Goal: Obtain resource: Download file/media

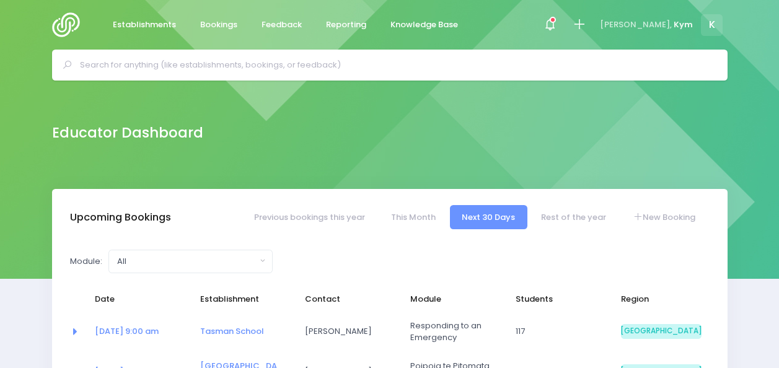
select select "5"
click at [551, 24] on span at bounding box center [549, 25] width 2 height 2
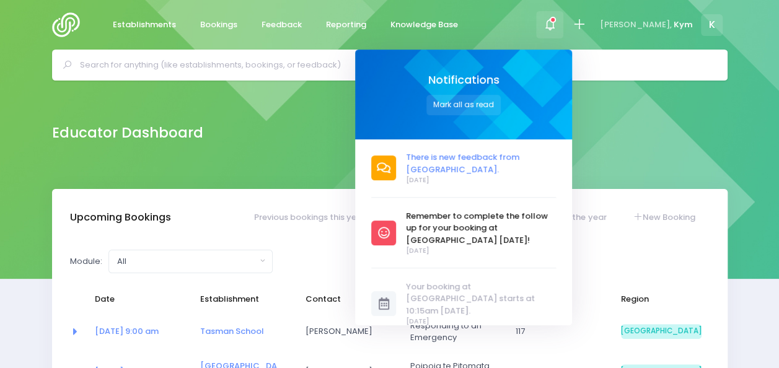
click at [505, 172] on span "There is new feedback from [GEOGRAPHIC_DATA]." at bounding box center [481, 163] width 150 height 24
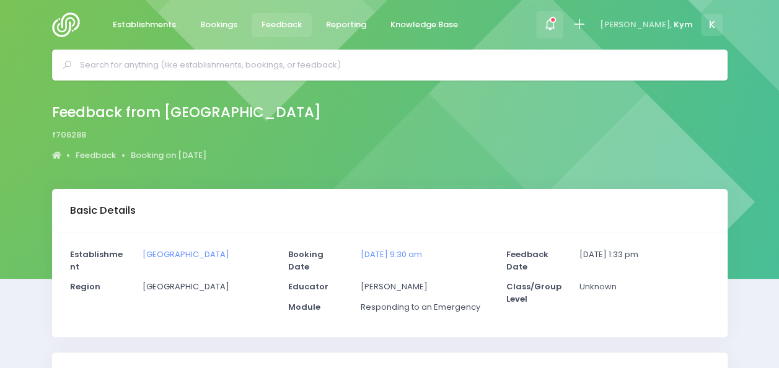
click at [551, 26] on span at bounding box center [549, 25] width 2 height 2
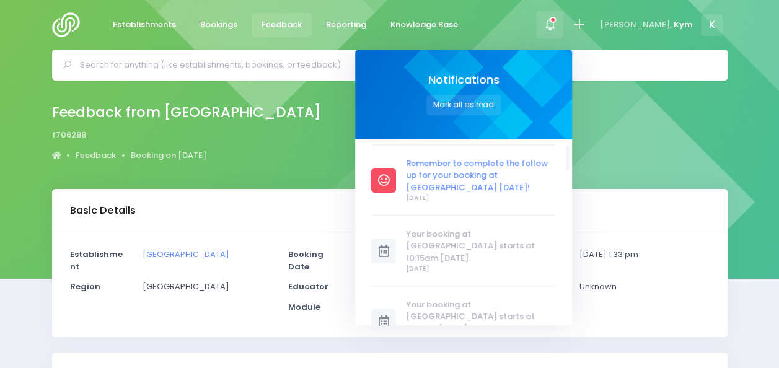
scroll to position [53, 0]
click at [526, 170] on span "Remember to complete the follow up for your booking at [GEOGRAPHIC_DATA] [DATE]!" at bounding box center [481, 175] width 150 height 37
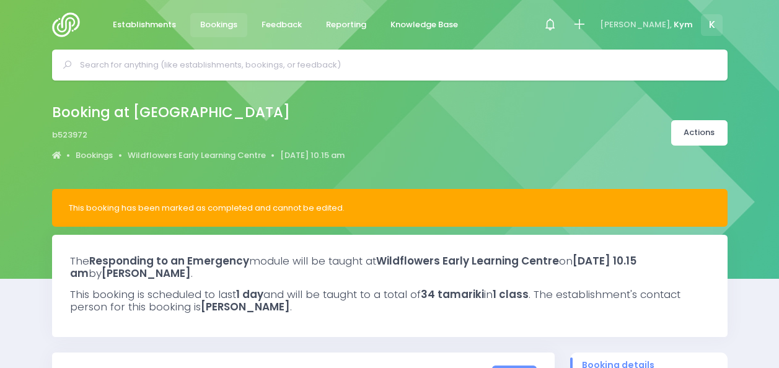
select select "5"
click at [685, 126] on link "Actions" at bounding box center [699, 132] width 56 height 25
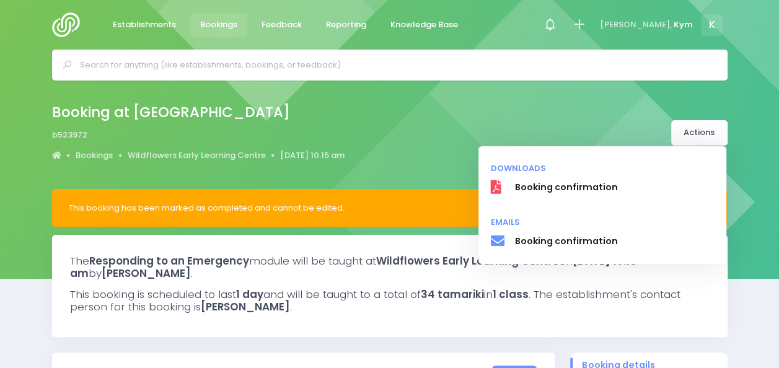
click at [621, 107] on div "Booking at Wildflowers Early Learning Centre b523972 Bookings Wildflowers Early…" at bounding box center [390, 132] width 706 height 65
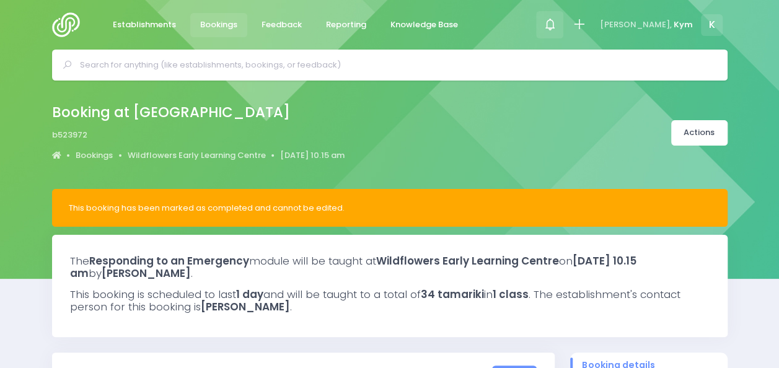
click at [557, 25] on icon at bounding box center [550, 24] width 14 height 14
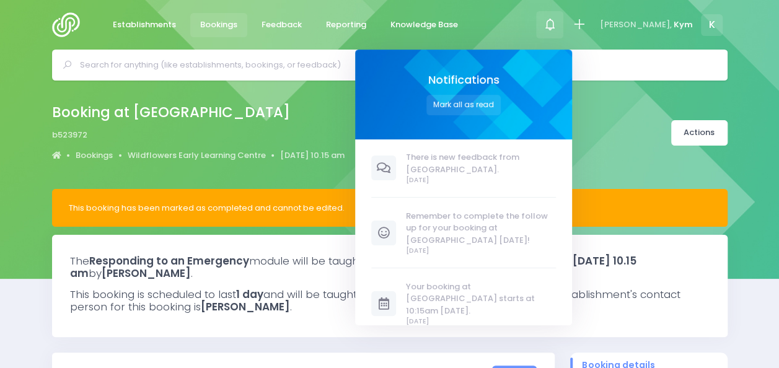
click at [639, 142] on div "Booking at Wildflowers Early Learning Centre b523972 Bookings Wildflowers Early…" at bounding box center [390, 132] width 706 height 65
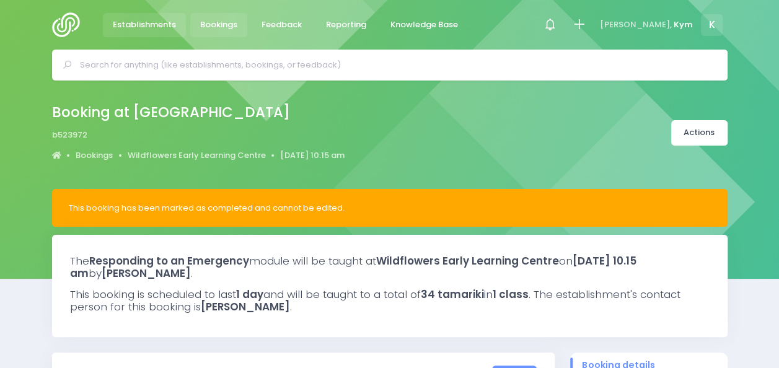
click at [144, 25] on span "Establishments" at bounding box center [144, 25] width 63 height 12
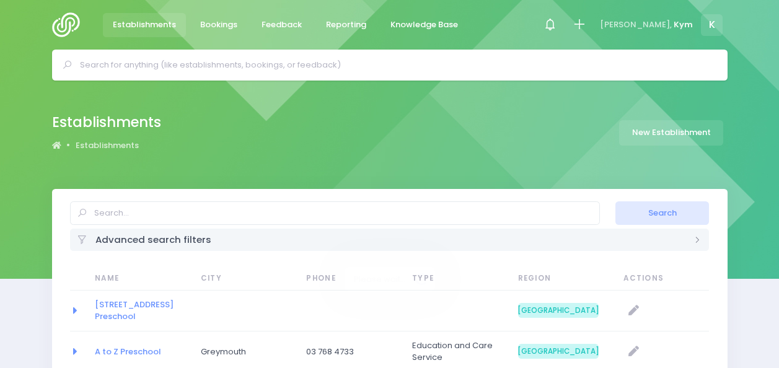
select select "20"
click at [202, 20] on span "Bookings" at bounding box center [218, 25] width 37 height 12
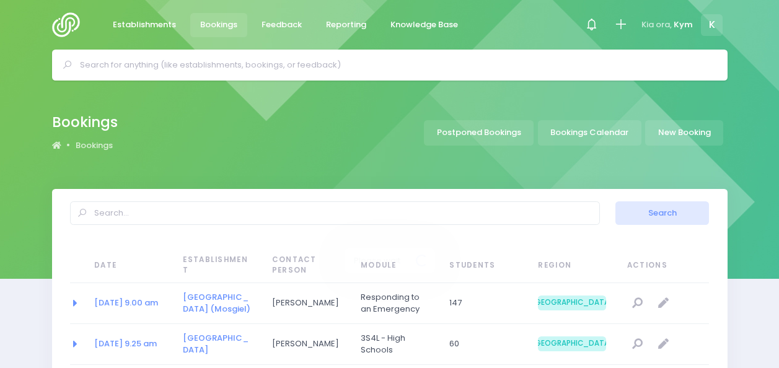
select select "20"
click at [74, 26] on img at bounding box center [69, 24] width 35 height 25
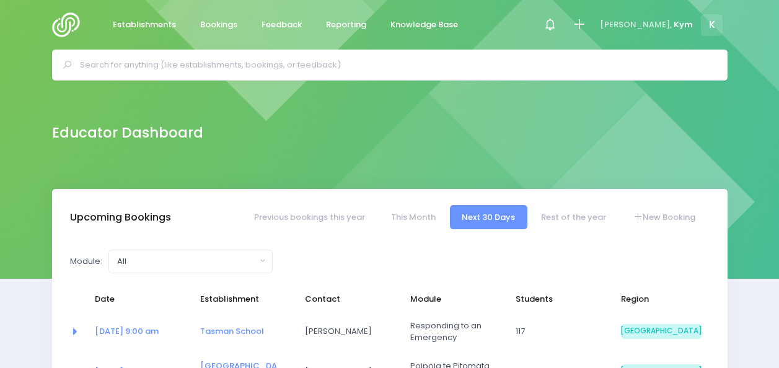
select select "5"
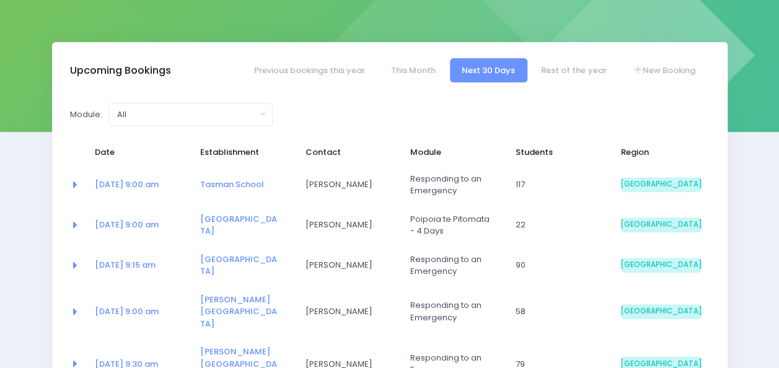
scroll to position [147, 0]
click at [243, 218] on link "[GEOGRAPHIC_DATA]" at bounding box center [238, 224] width 77 height 24
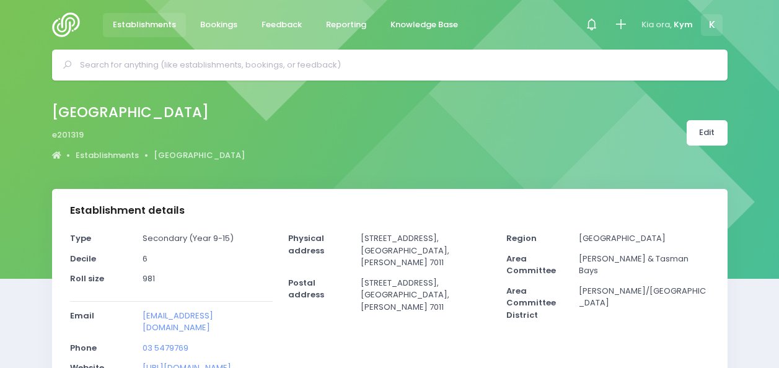
select select "5"
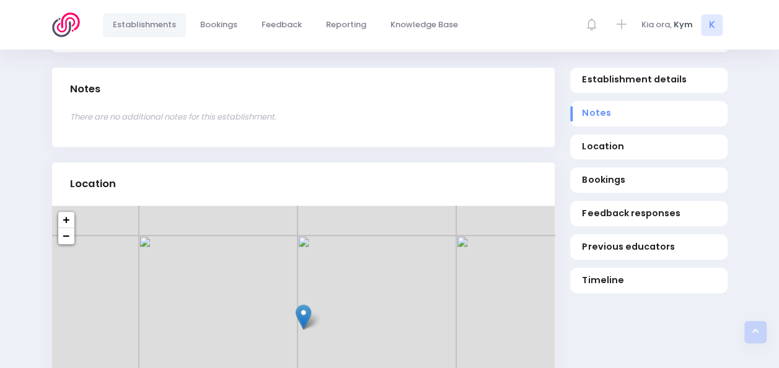
scroll to position [385, 0]
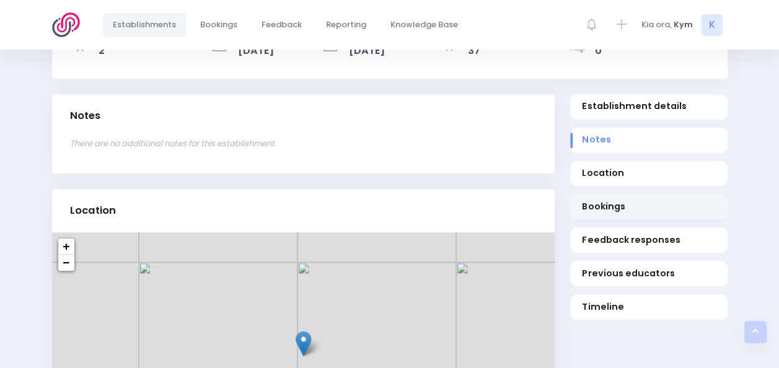
click at [604, 211] on span "Bookings" at bounding box center [648, 206] width 133 height 13
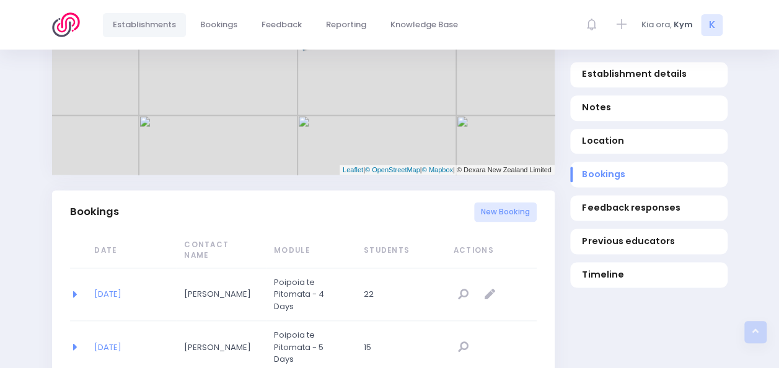
scroll to position [818, 0]
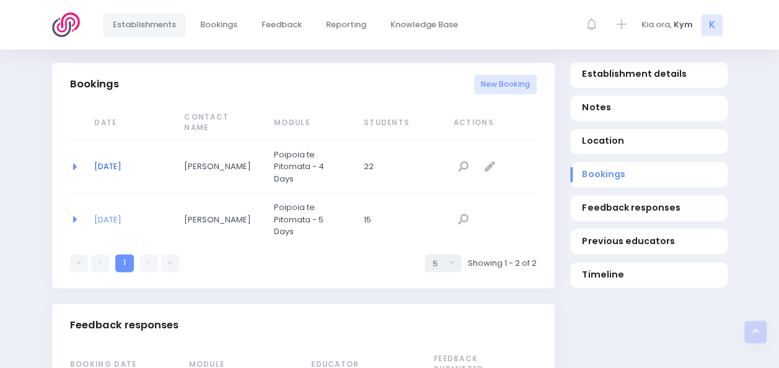
click at [121, 160] on link "08/10/2025" at bounding box center [107, 166] width 27 height 12
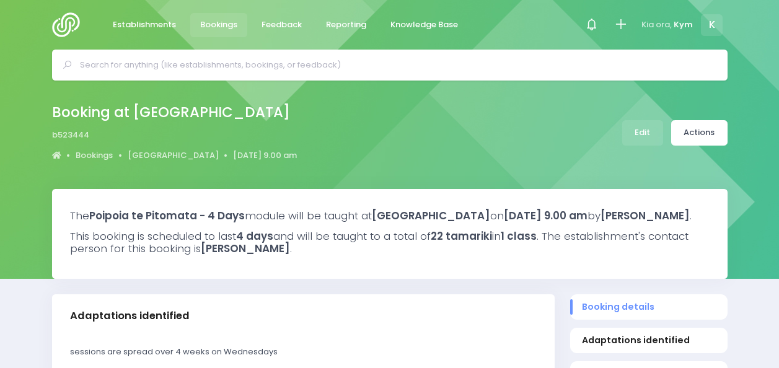
select select "5"
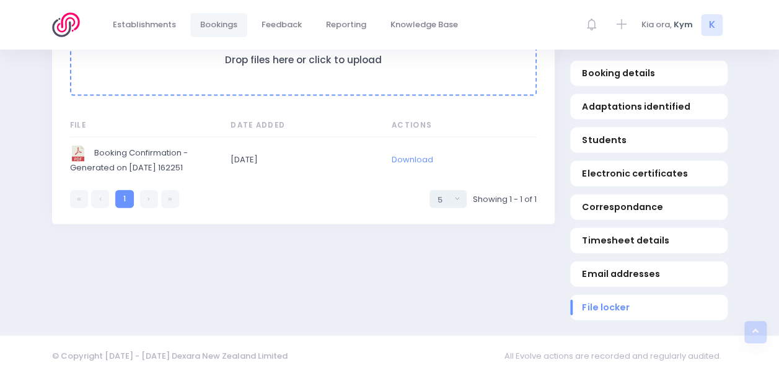
scroll to position [1293, 0]
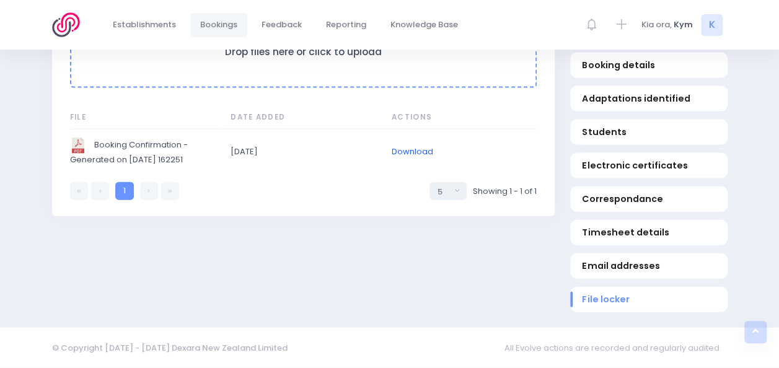
click at [401, 151] on link "Download" at bounding box center [411, 152] width 41 height 12
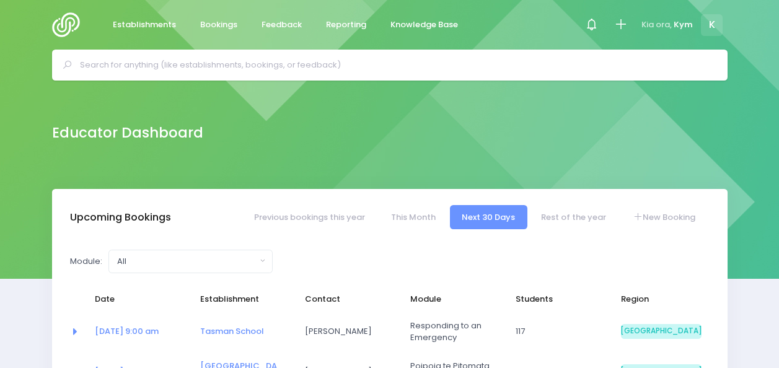
select select "5"
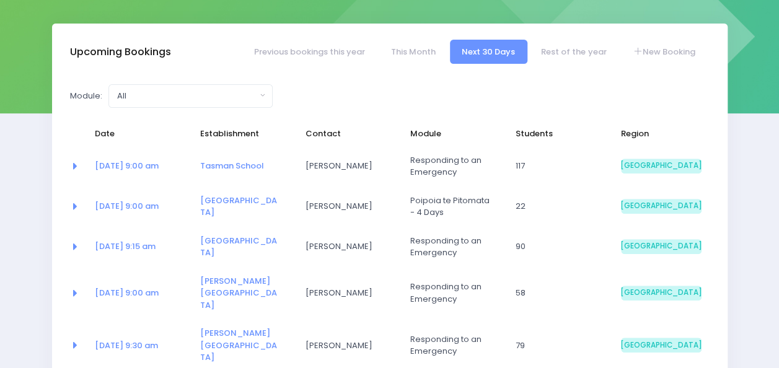
scroll to position [166, 0]
click at [146, 209] on link "[DATE] 9:00 am" at bounding box center [127, 205] width 64 height 12
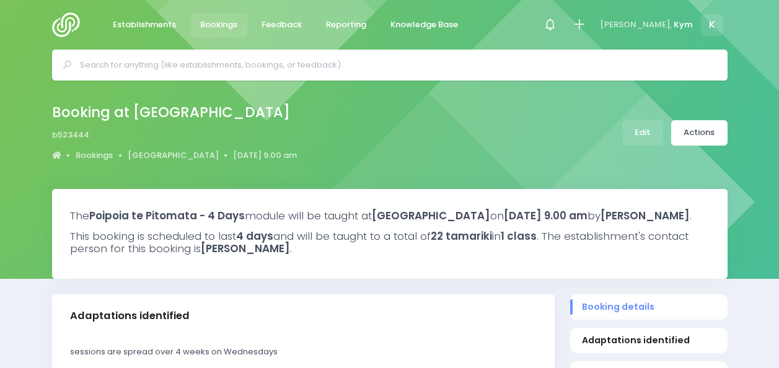
select select "5"
click at [718, 29] on span "K" at bounding box center [711, 25] width 22 height 22
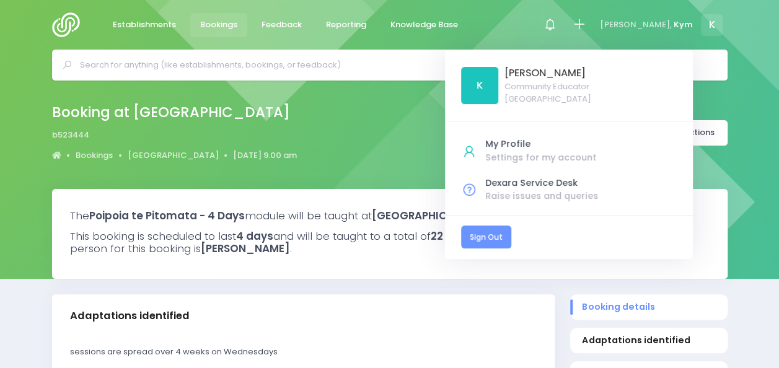
click at [511, 237] on link "Sign Out" at bounding box center [486, 236] width 50 height 23
